Goal: Information Seeking & Learning: Learn about a topic

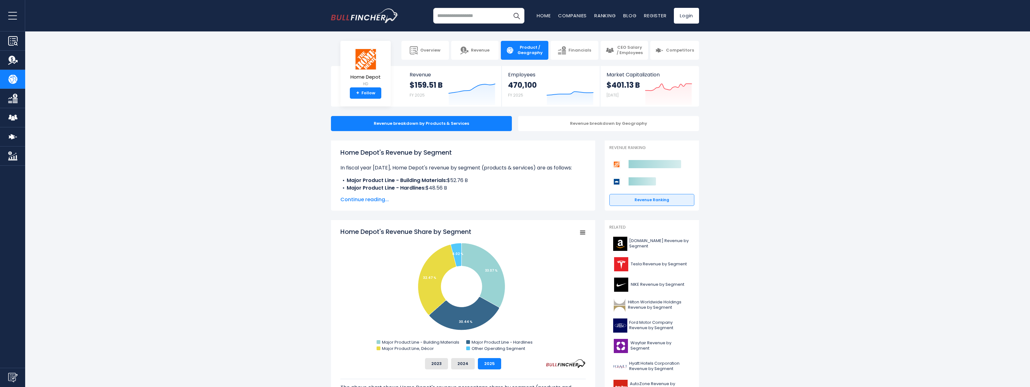
click at [500, 16] on input "search" at bounding box center [478, 16] width 91 height 16
click at [14, 99] on img "Company Financials" at bounding box center [12, 98] width 9 height 9
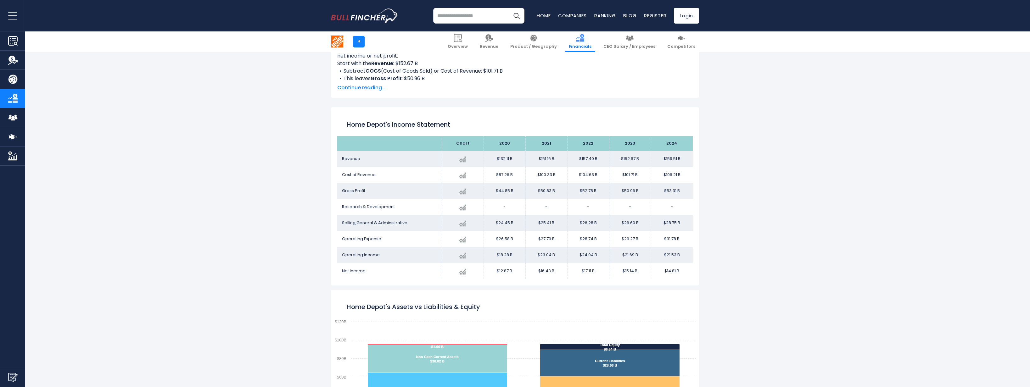
scroll to position [341, 0]
